Goal: Task Accomplishment & Management: Manage account settings

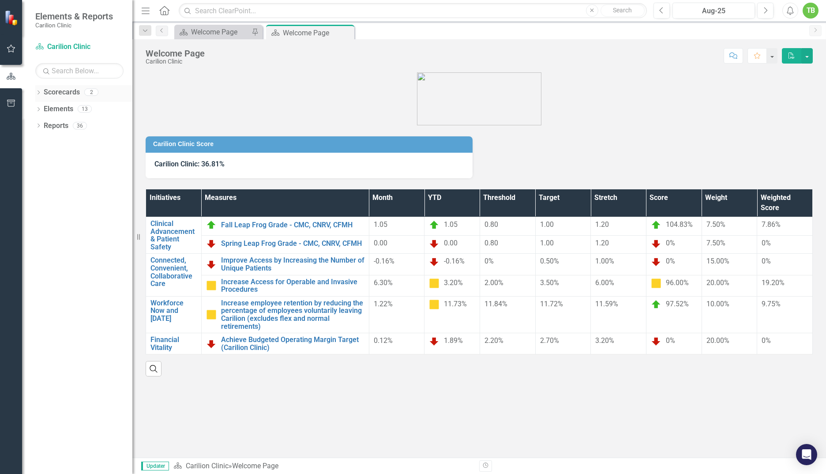
click at [37, 91] on icon "Dropdown" at bounding box center [38, 93] width 6 height 5
click at [44, 108] on icon at bounding box center [43, 108] width 2 height 4
click at [68, 124] on link "Department of [MEDICAL_DATA]" at bounding box center [94, 126] width 75 height 10
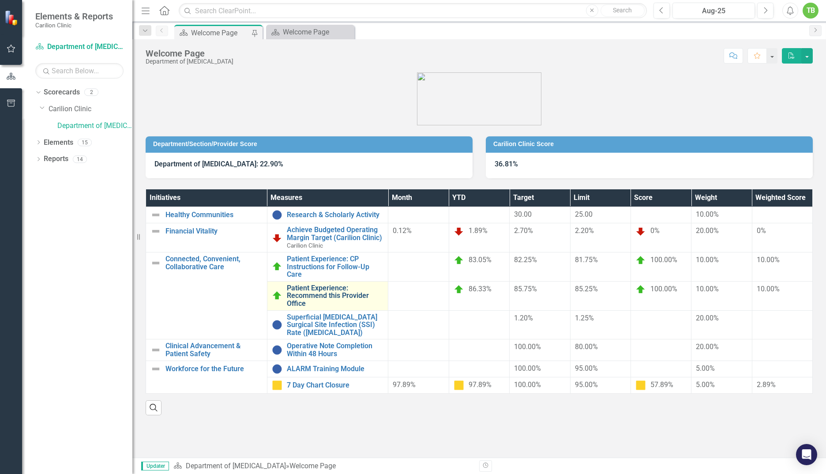
click at [339, 293] on link "Patient Experience: Recommend this Provider Office" at bounding box center [335, 295] width 97 height 23
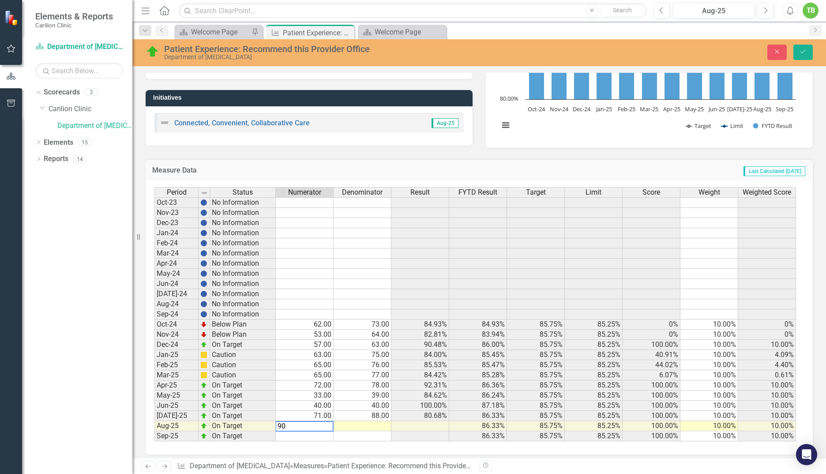
type textarea "9"
type textarea "87"
type textarea "90"
click at [800, 51] on icon "Save" at bounding box center [803, 52] width 8 height 6
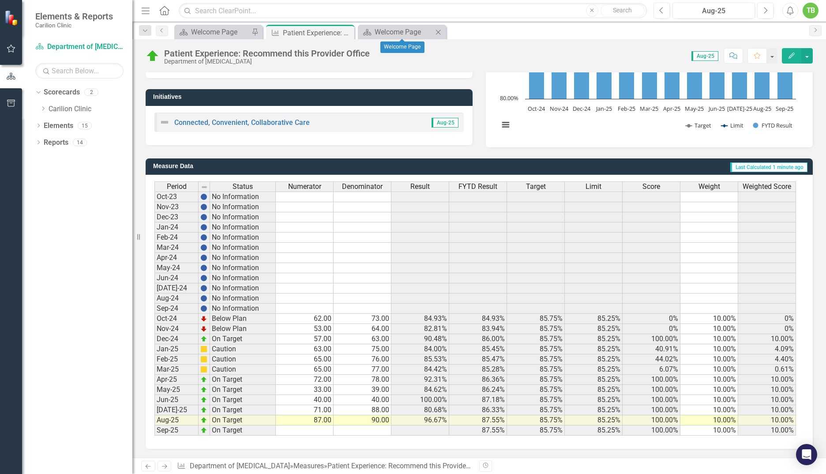
click at [439, 31] on icon "Close" at bounding box center [438, 32] width 9 height 7
click at [346, 31] on icon "Close" at bounding box center [345, 32] width 9 height 7
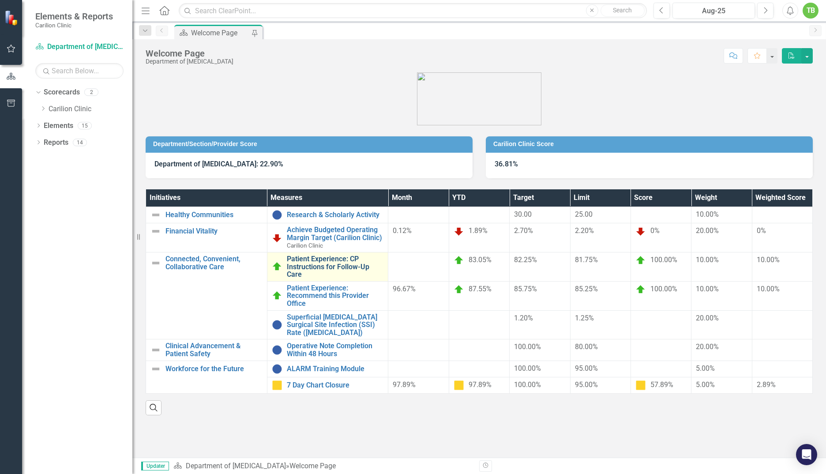
click at [322, 262] on link "Patient Experience: CP Instructions for Follow-Up Care" at bounding box center [335, 266] width 97 height 23
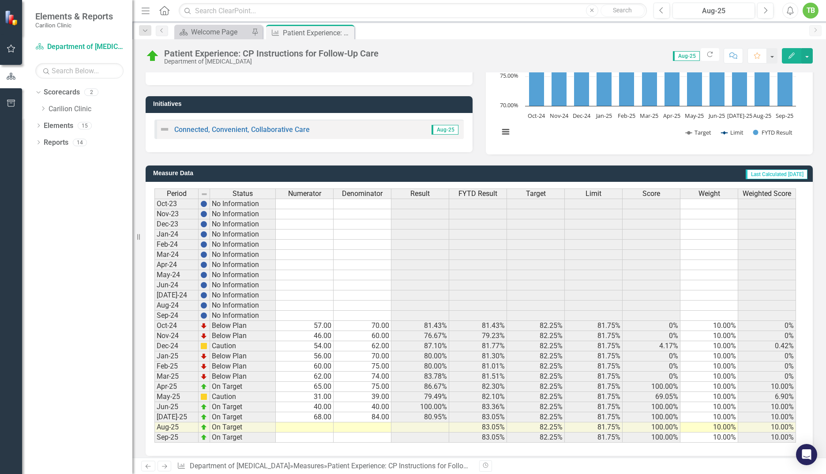
scroll to position [142, 0]
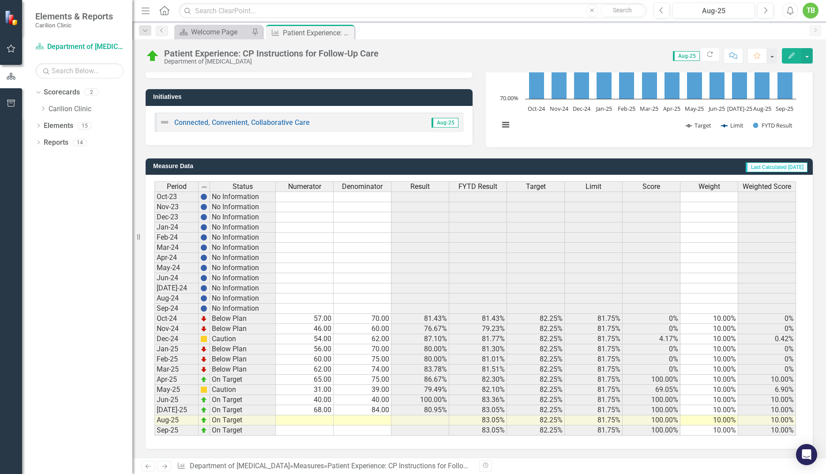
click at [321, 420] on td at bounding box center [305, 420] width 58 height 10
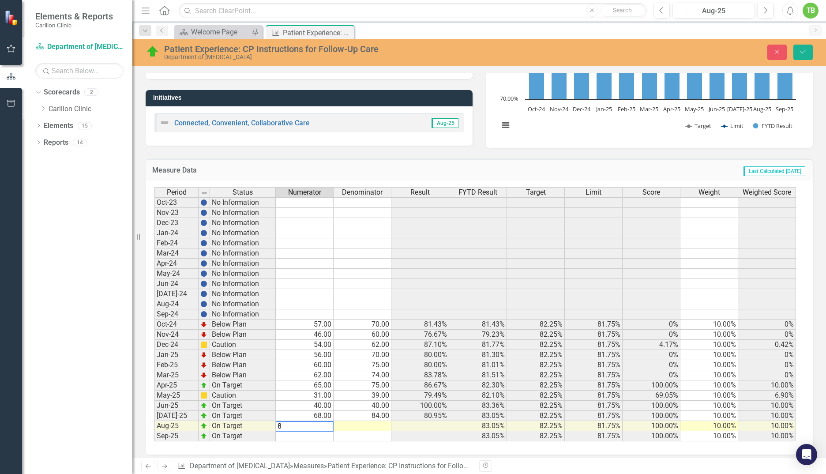
type textarea "83"
type textarea "86"
click at [806, 49] on icon "Save" at bounding box center [803, 52] width 8 height 6
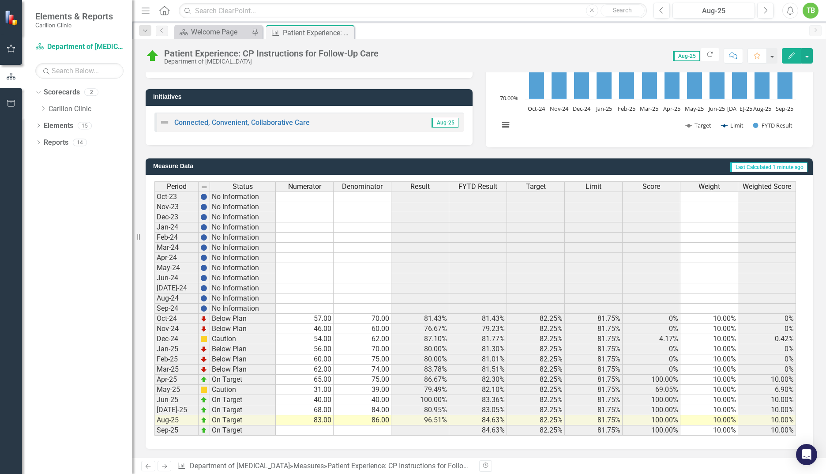
click at [321, 421] on td "83.00" at bounding box center [305, 420] width 58 height 10
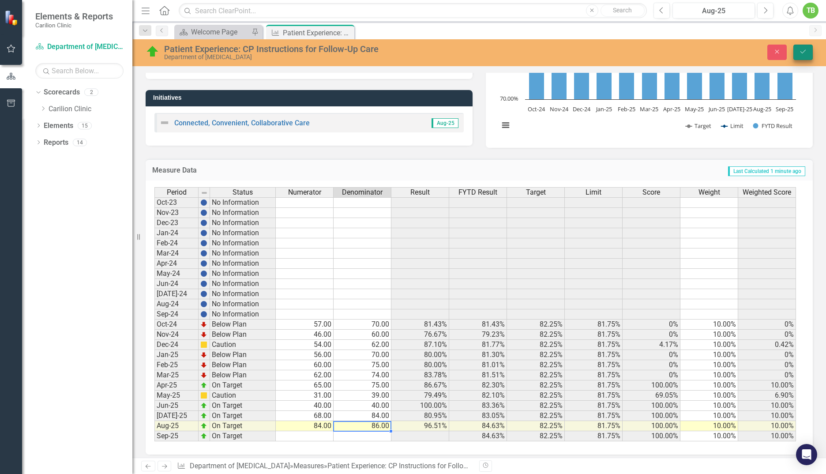
type textarea "86"
click at [801, 50] on icon "Save" at bounding box center [803, 52] width 8 height 6
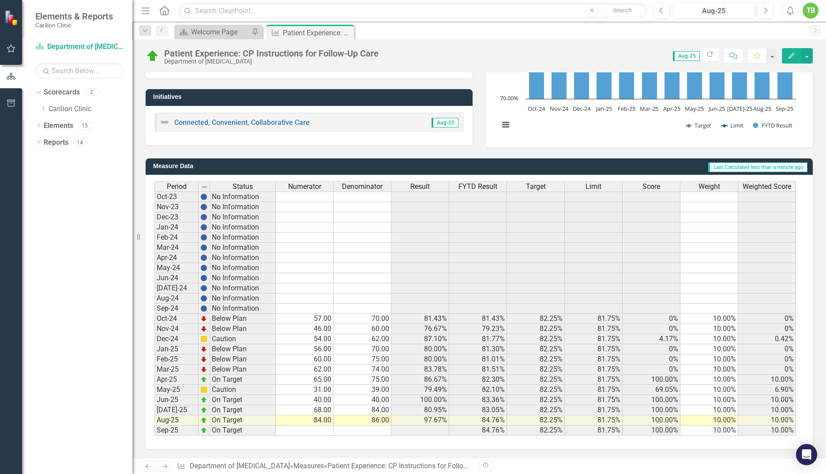
click at [316, 419] on td "84.00" at bounding box center [305, 420] width 58 height 10
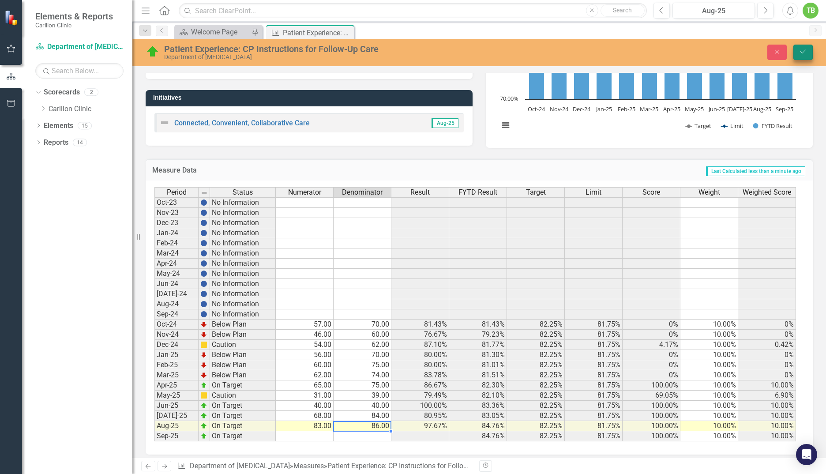
type textarea "86"
click at [801, 53] on icon "Save" at bounding box center [803, 52] width 8 height 6
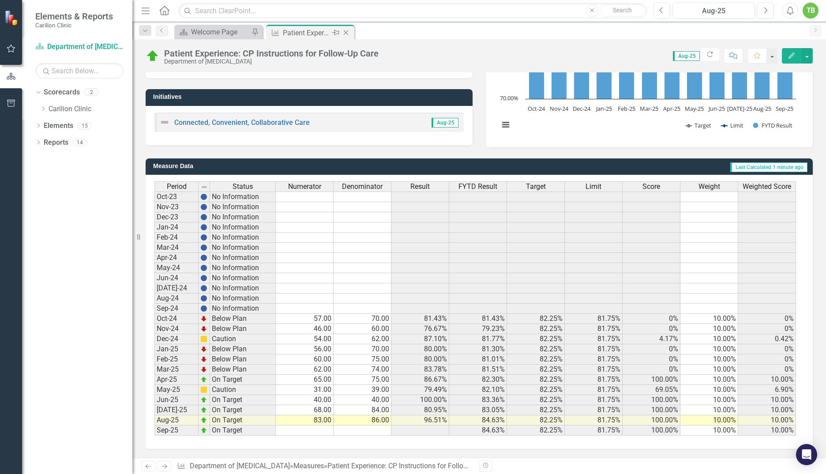
click at [348, 28] on div "Close" at bounding box center [346, 32] width 11 height 11
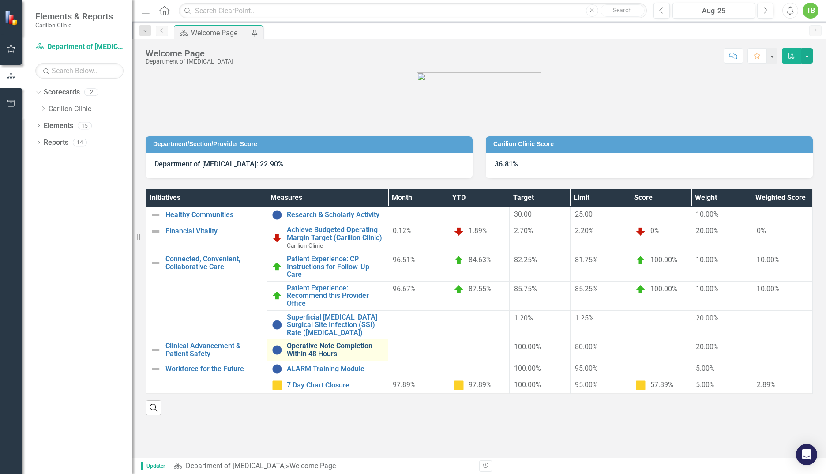
click at [365, 347] on link "Operative Note Completion Within 48 Hours" at bounding box center [335, 349] width 97 height 15
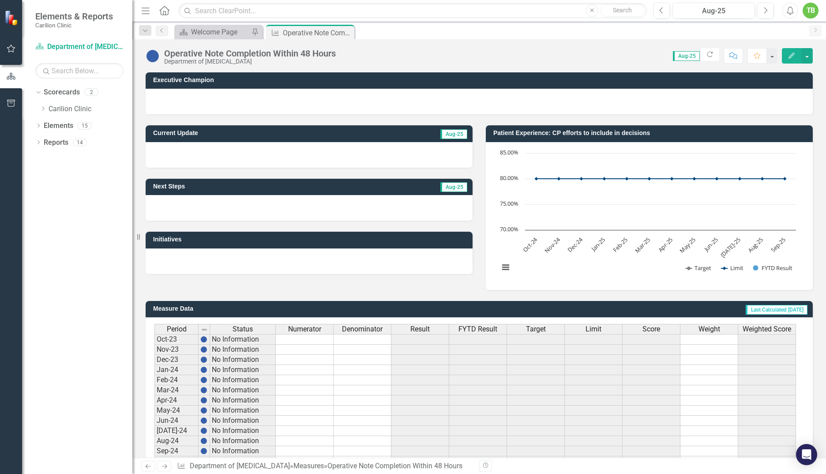
scroll to position [142, 0]
